Goal: Check status: Check status

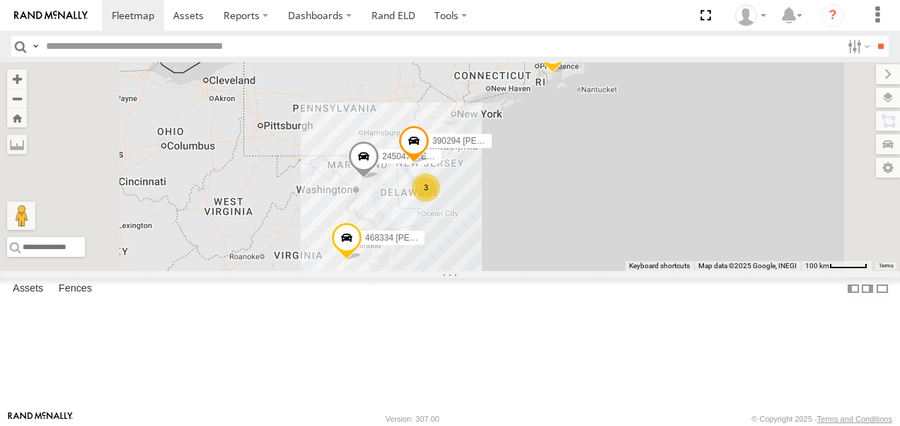
click at [379, 179] on span at bounding box center [363, 160] width 31 height 38
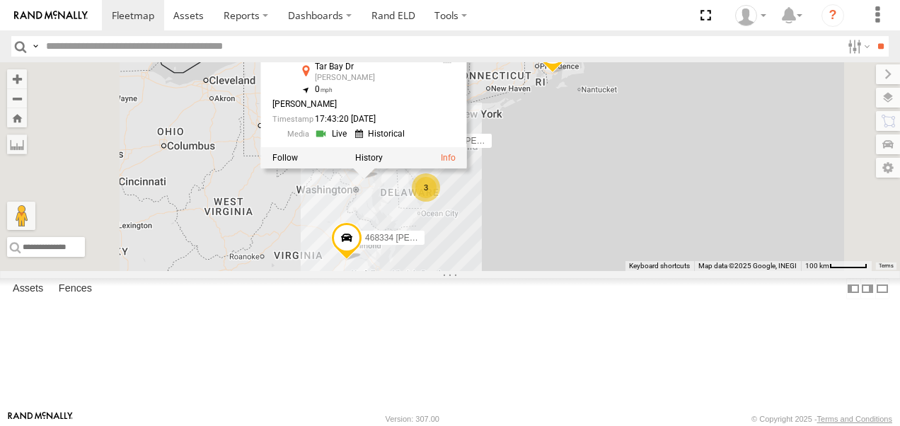
click at [351, 141] on link at bounding box center [333, 133] width 36 height 13
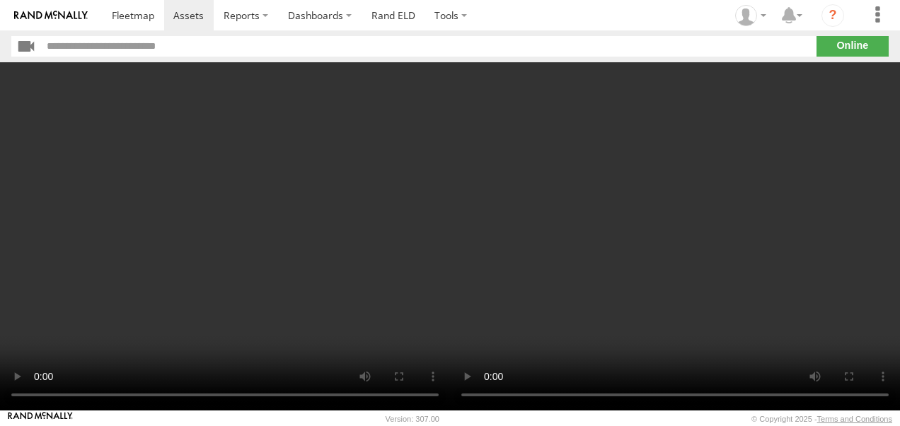
click at [833, 43] on section "**" at bounding box center [449, 46] width 877 height 21
